Goal: Find specific page/section: Find specific page/section

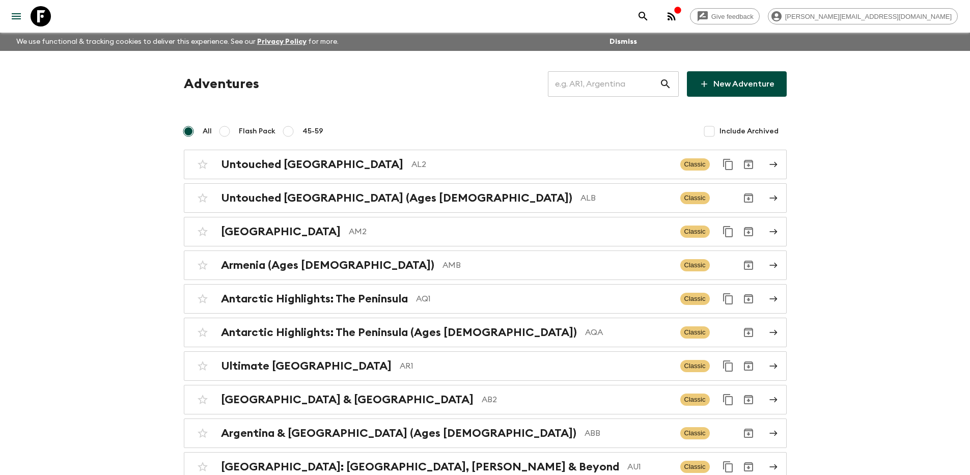
click at [602, 80] on input "text" at bounding box center [604, 84] width 112 height 29
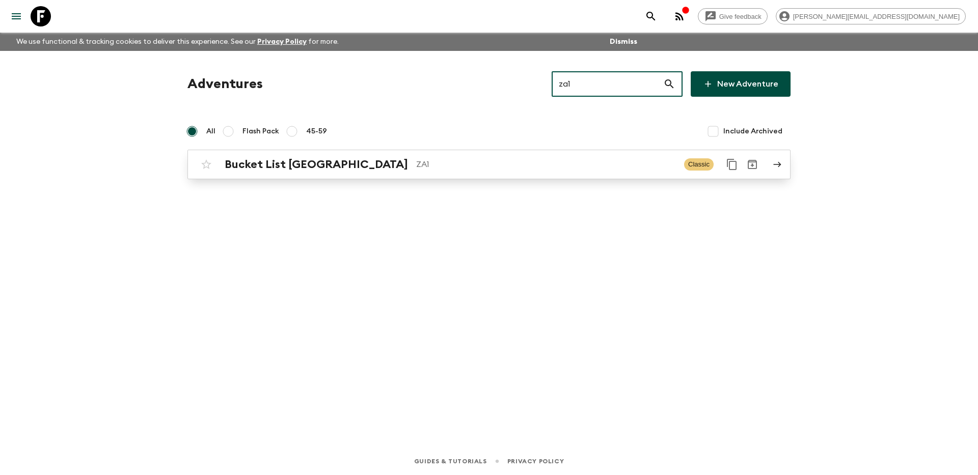
type input "za1"
click at [455, 170] on p "ZA1" at bounding box center [546, 164] width 260 height 12
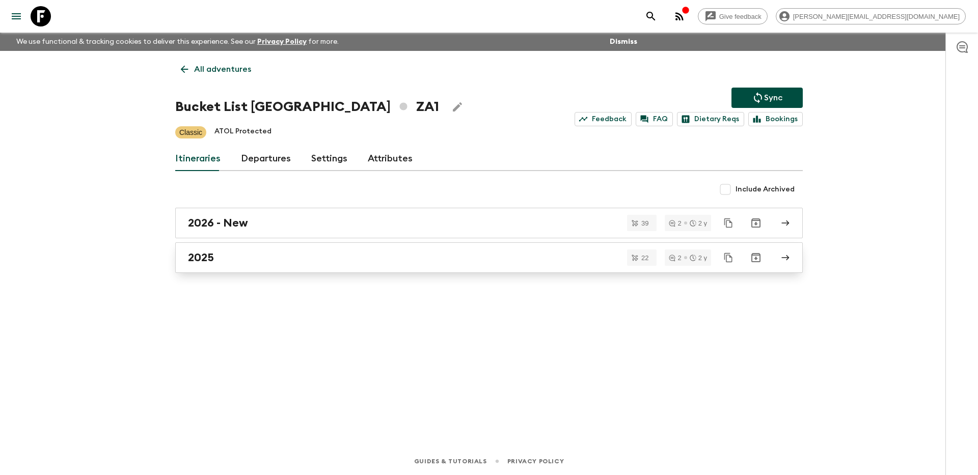
click at [349, 263] on div "2025" at bounding box center [479, 257] width 583 height 13
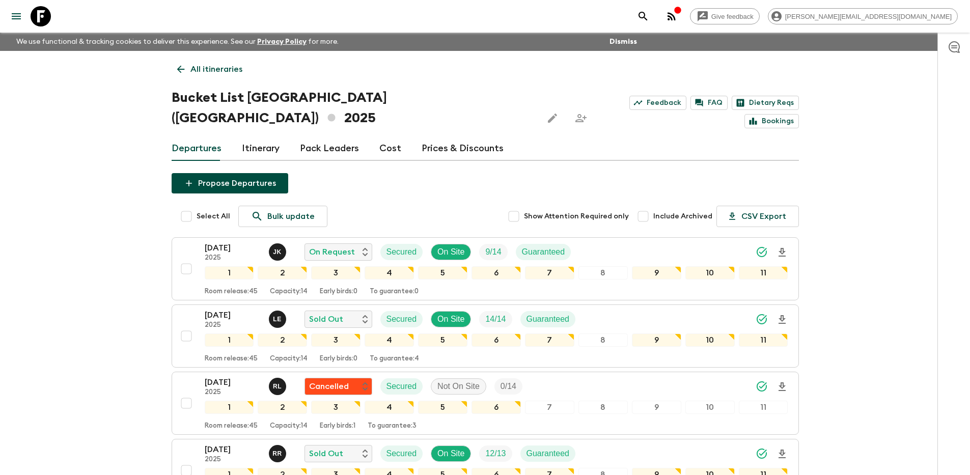
click at [220, 69] on p "All itineraries" at bounding box center [217, 69] width 52 height 12
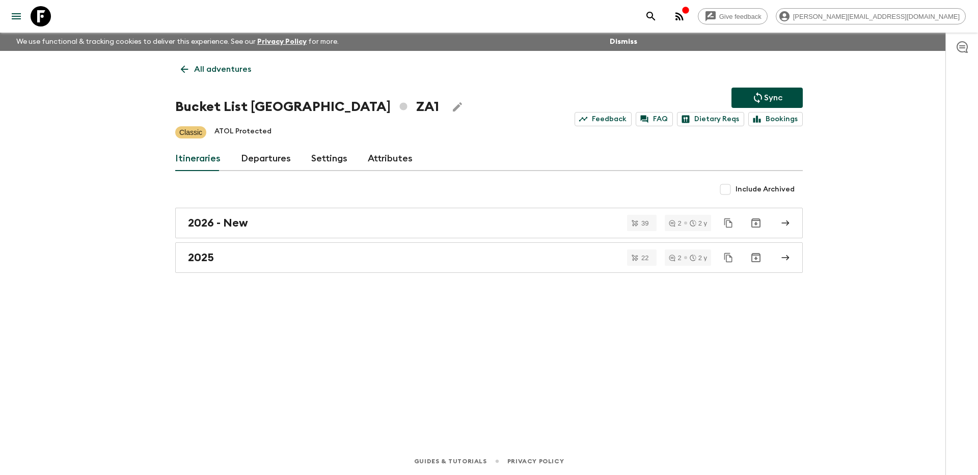
click at [210, 65] on p "All adventures" at bounding box center [222, 69] width 57 height 12
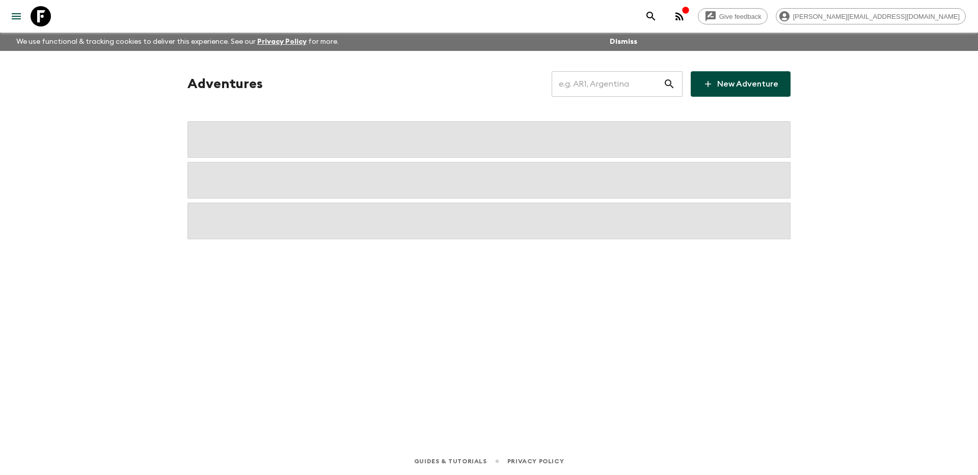
click at [606, 87] on input "text" at bounding box center [608, 84] width 112 height 29
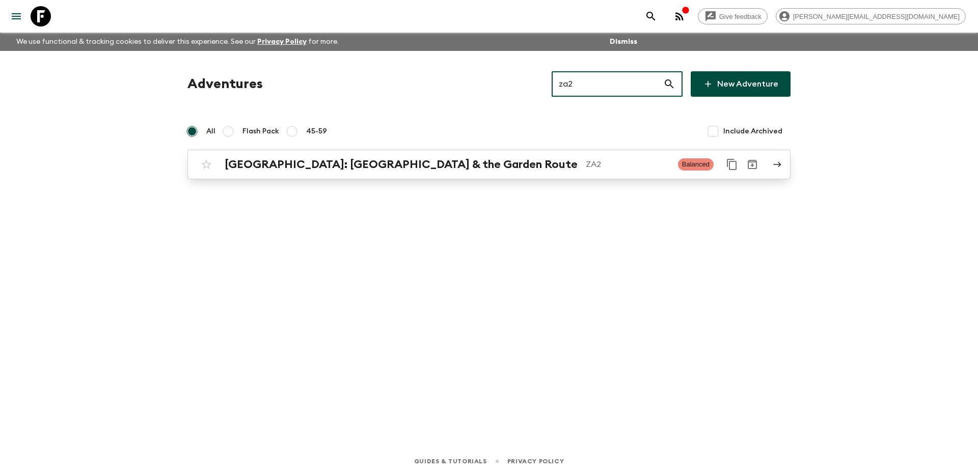
type input "za2"
click at [586, 169] on p "ZA2" at bounding box center [628, 164] width 84 height 12
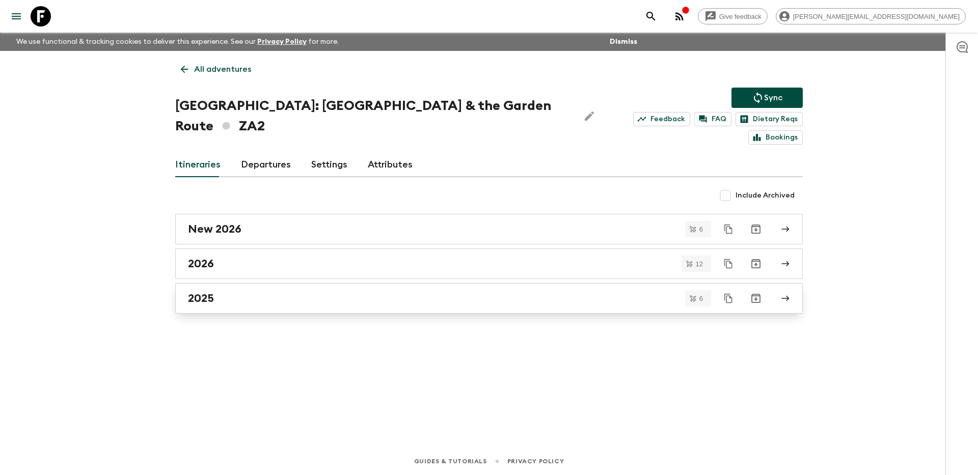
click at [310, 292] on div "2025" at bounding box center [479, 298] width 583 height 13
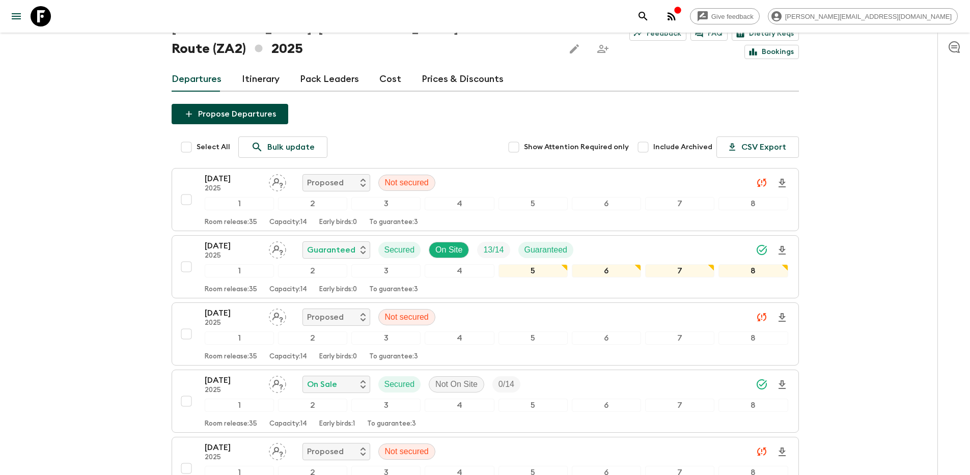
scroll to position [58, 0]
